Goal: Navigation & Orientation: Find specific page/section

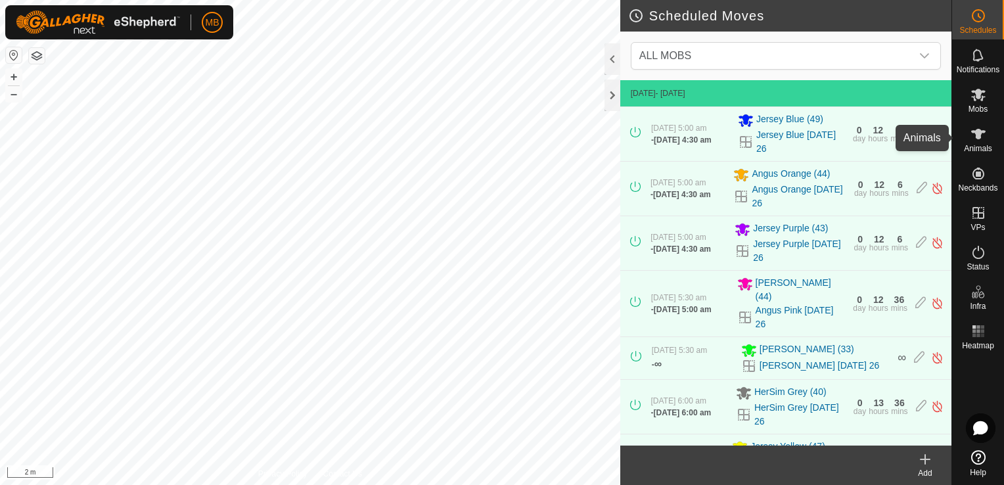
click at [983, 137] on icon at bounding box center [978, 134] width 16 height 16
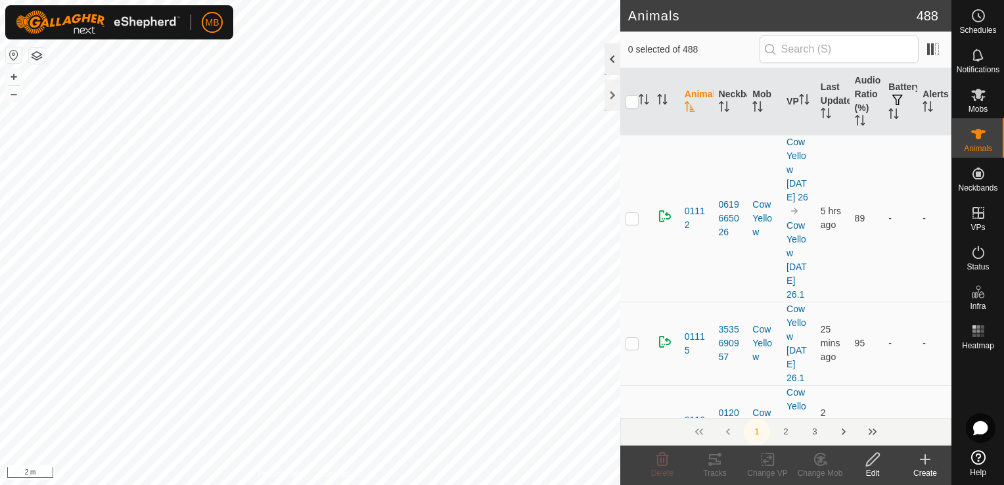
click at [615, 60] on div at bounding box center [612, 59] width 16 height 32
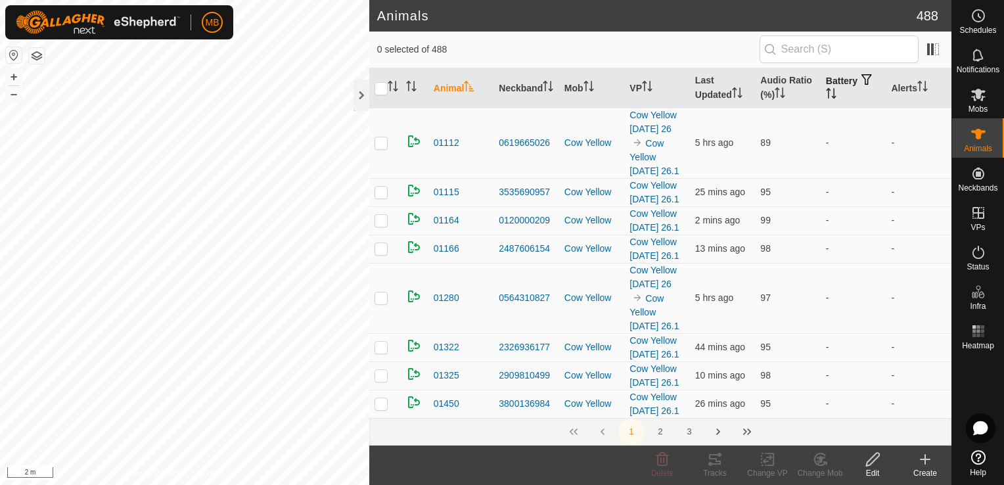
click at [828, 91] on th "Battery" at bounding box center [853, 88] width 66 height 40
click at [826, 93] on icon "Activate to sort" at bounding box center [831, 93] width 10 height 11
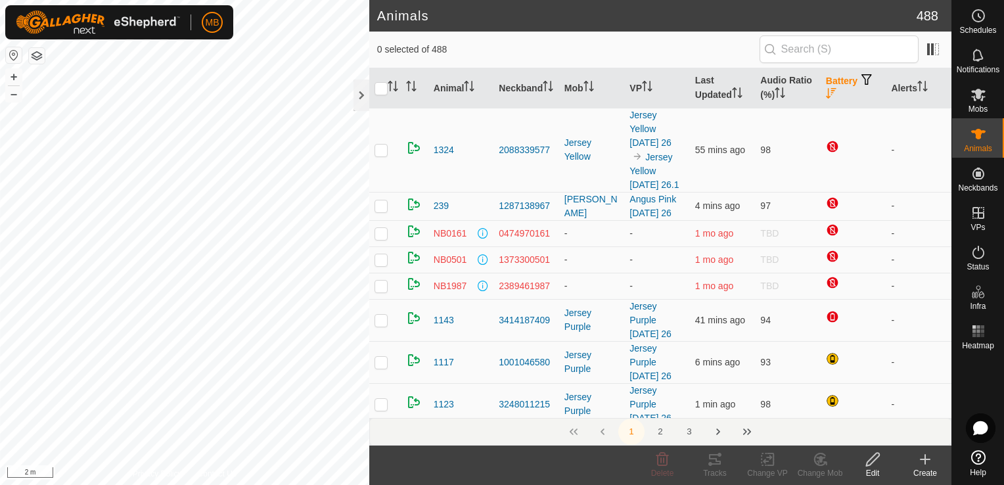
scroll to position [7, 0]
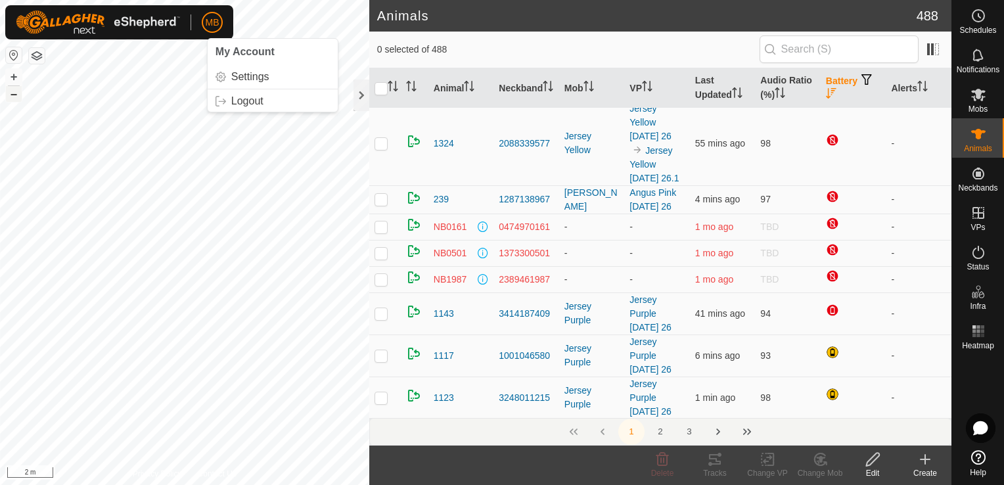
click at [13, 97] on button "–" at bounding box center [14, 94] width 16 height 16
click at [20, 97] on button "–" at bounding box center [14, 94] width 16 height 16
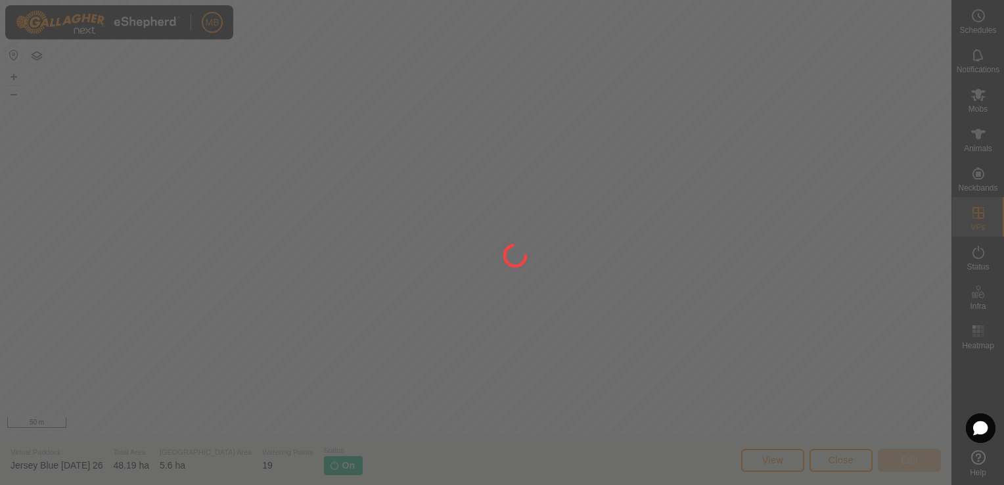
click at [39, 104] on div at bounding box center [502, 242] width 1004 height 485
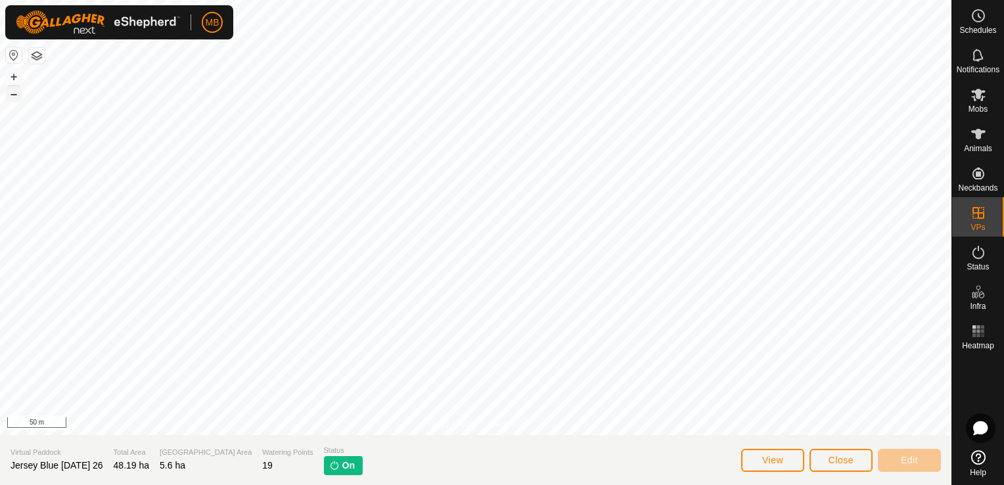
click at [15, 96] on button "–" at bounding box center [14, 94] width 16 height 16
click at [981, 108] on span "Mobs" at bounding box center [977, 109] width 19 height 8
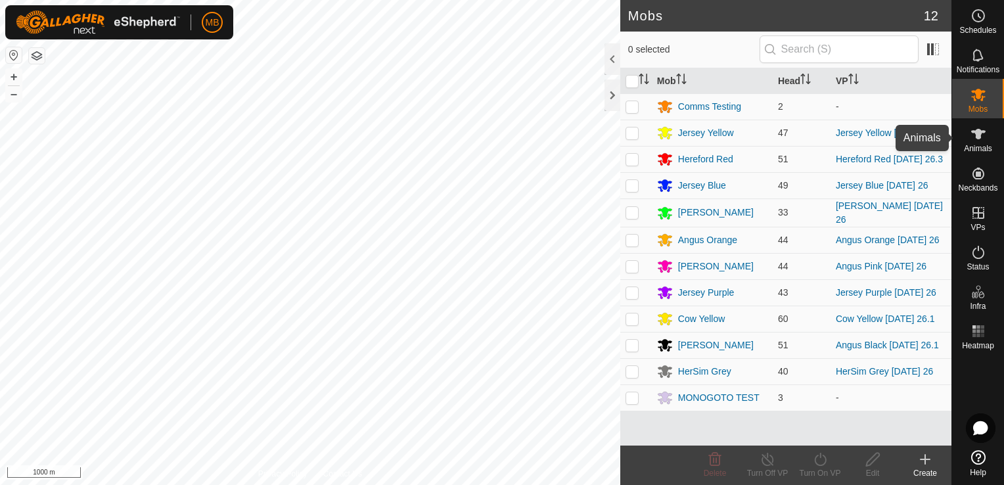
click at [977, 138] on icon at bounding box center [978, 134] width 14 height 11
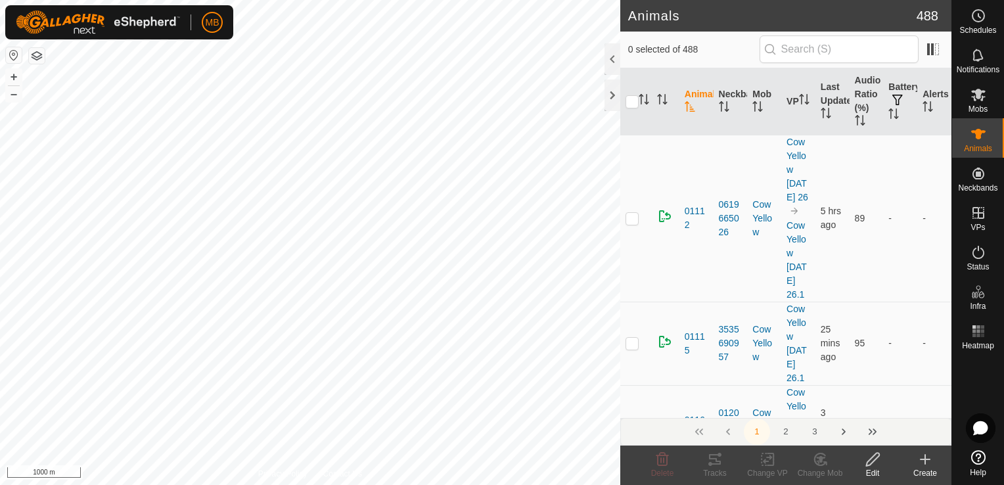
click at [888, 114] on icon "Activate to sort" at bounding box center [893, 113] width 11 height 11
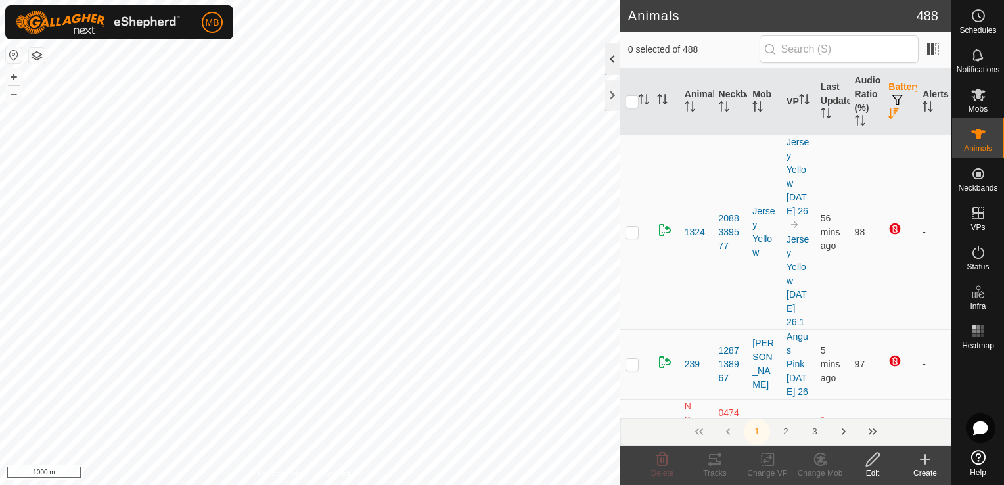
click at [612, 72] on div at bounding box center [612, 59] width 16 height 32
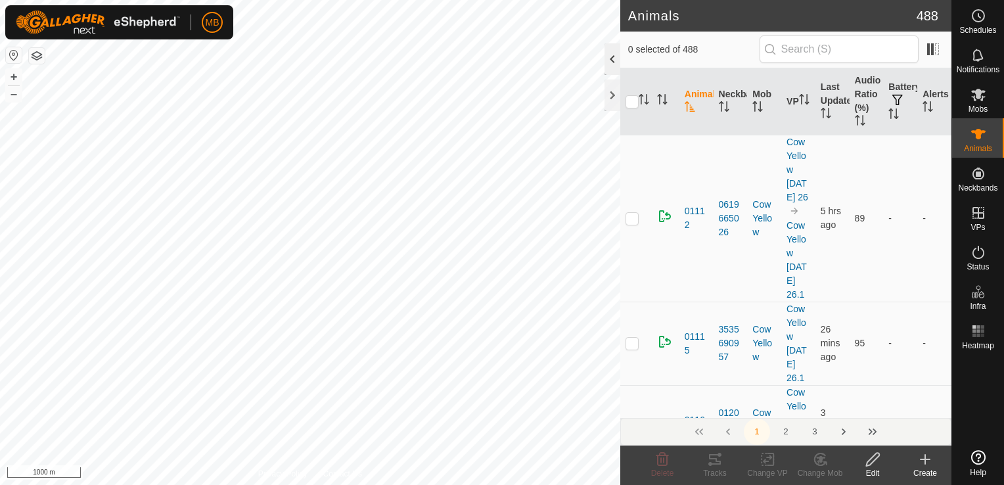
click at [612, 61] on div at bounding box center [612, 59] width 16 height 32
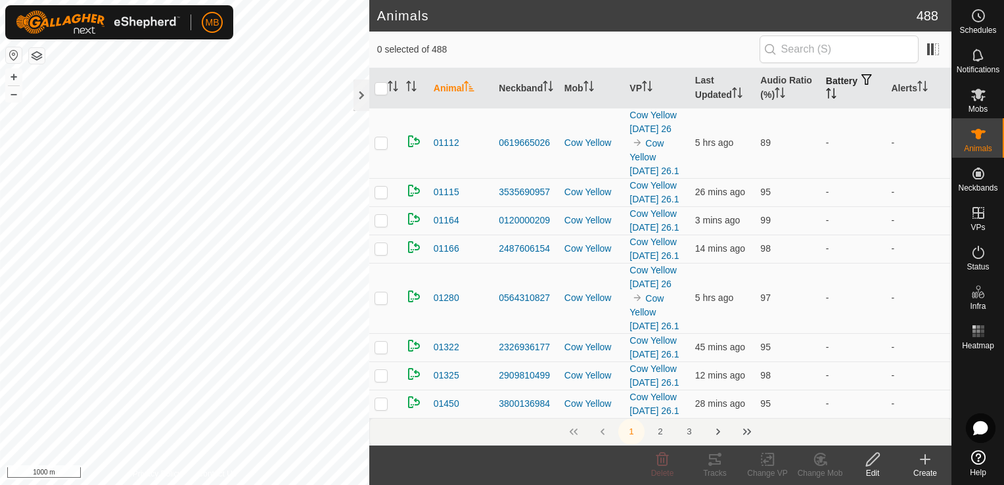
click at [826, 91] on icon "Activate to sort" at bounding box center [831, 93] width 11 height 11
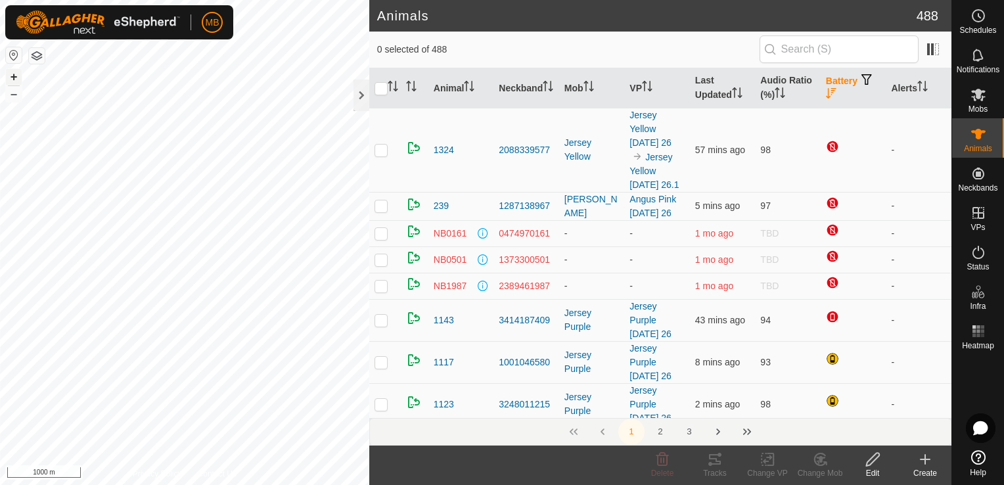
click at [13, 79] on button "+" at bounding box center [14, 77] width 16 height 16
click at [10, 80] on button "+" at bounding box center [14, 77] width 16 height 16
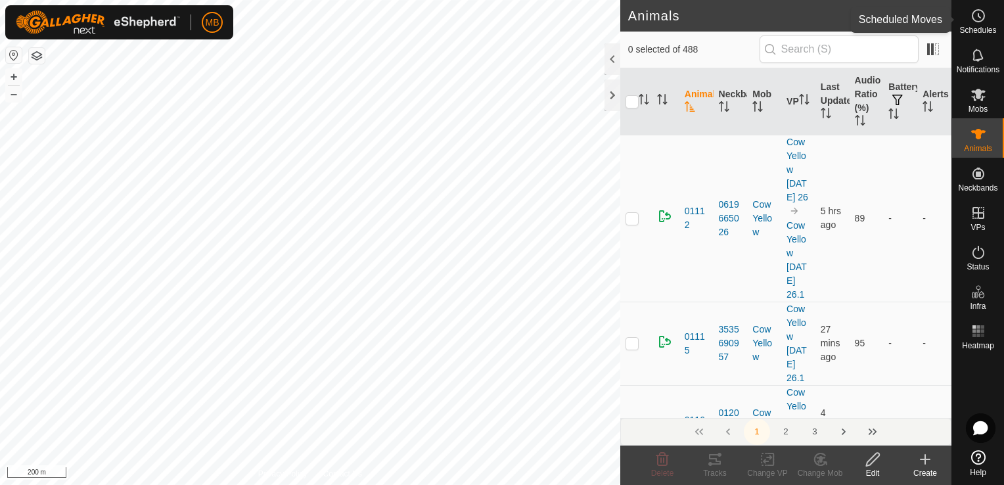
click at [989, 28] on span "Schedules" at bounding box center [977, 30] width 37 height 8
